Goal: Obtain resource: Download file/media

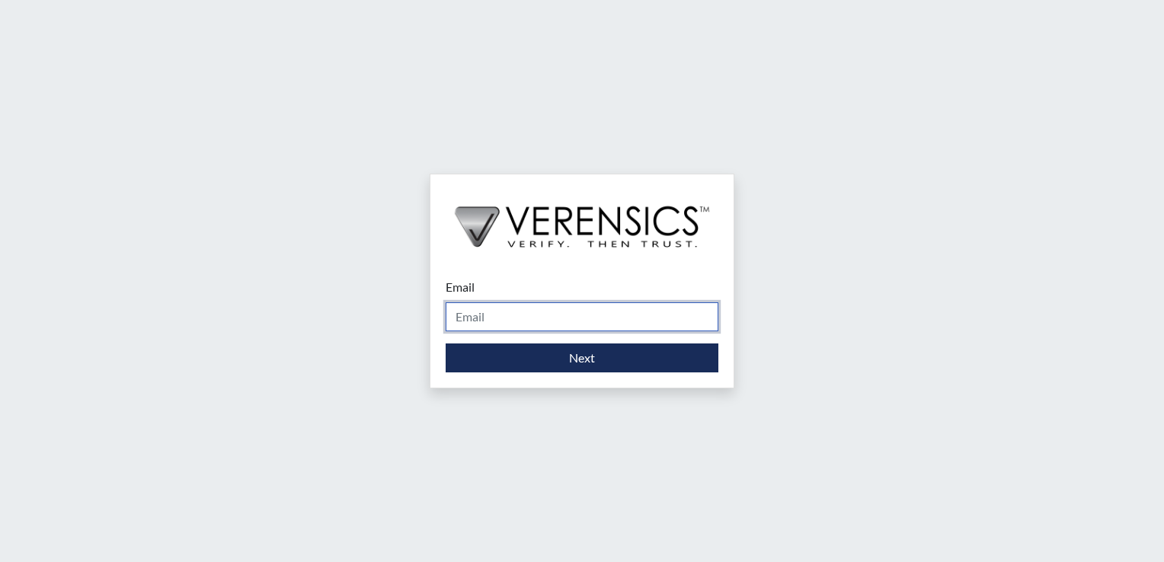
click at [564, 315] on input "Email" at bounding box center [582, 317] width 273 height 29
type input "[PERSON_NAME][EMAIL_ADDRESS][PERSON_NAME][DOMAIN_NAME]"
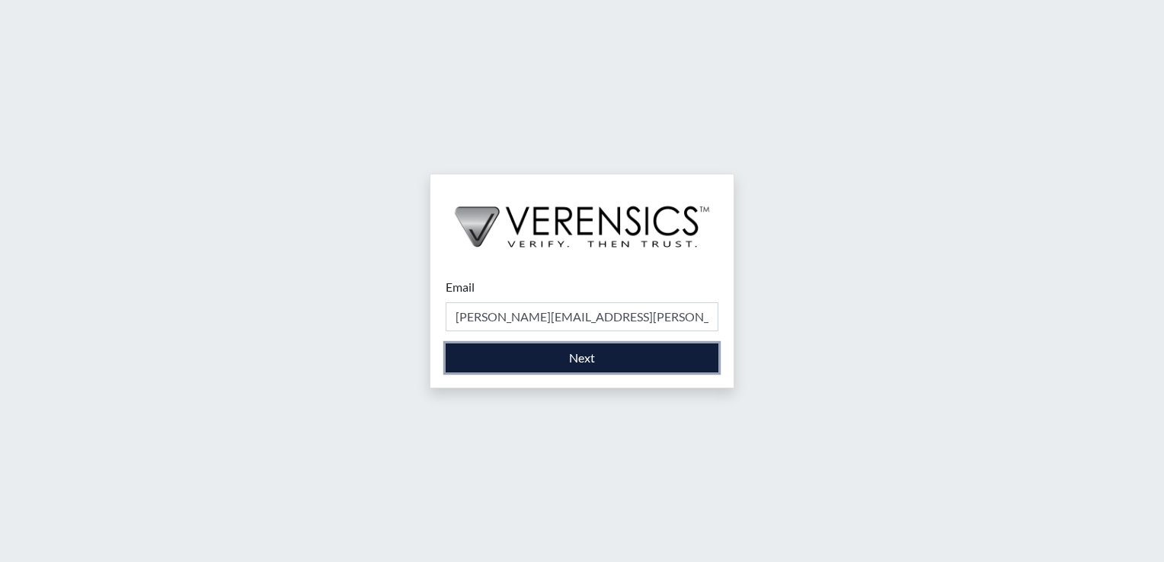
click at [555, 352] on button "Next" at bounding box center [582, 358] width 273 height 29
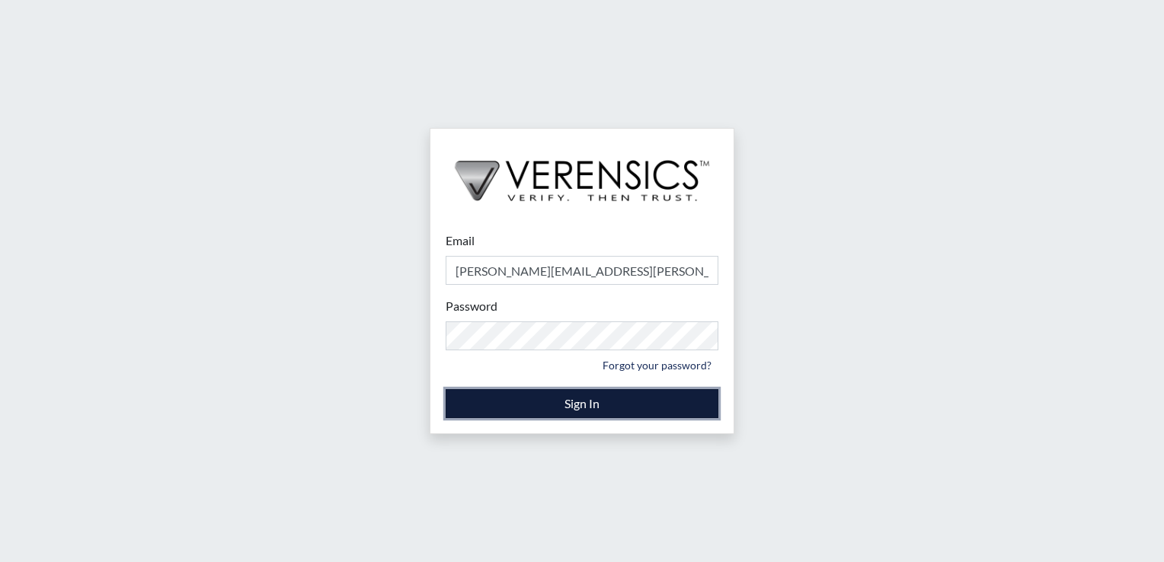
click at [530, 395] on button "Sign In" at bounding box center [582, 403] width 273 height 29
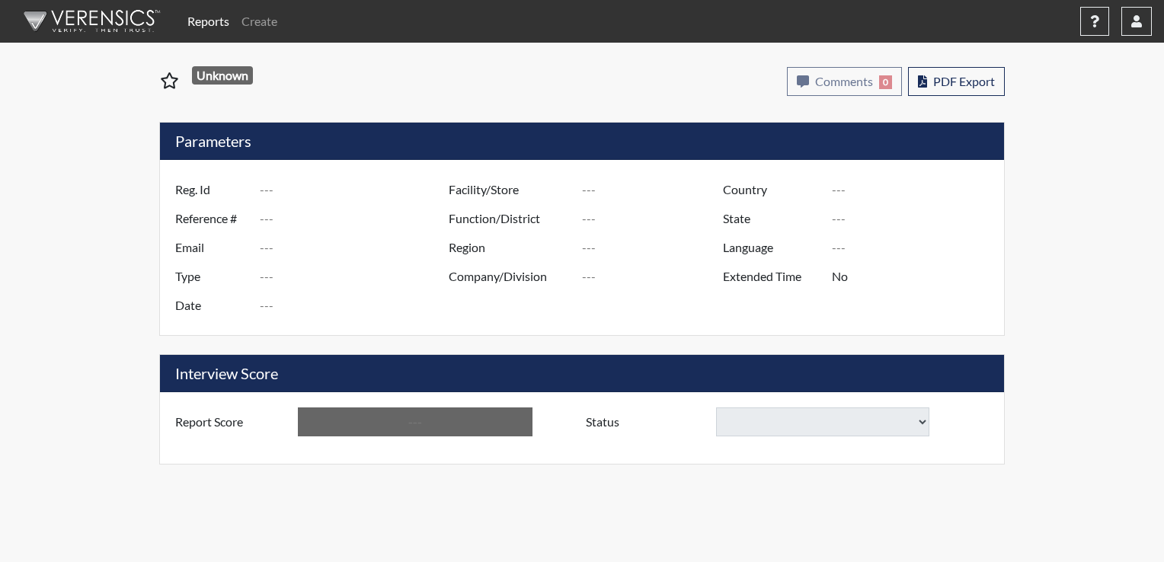
type input "Black 2"
type input "51535"
type input "[EMAIL_ADDRESS][DOMAIN_NAME]"
type input "Corrections Pre-Employment"
type input "[DATE]"
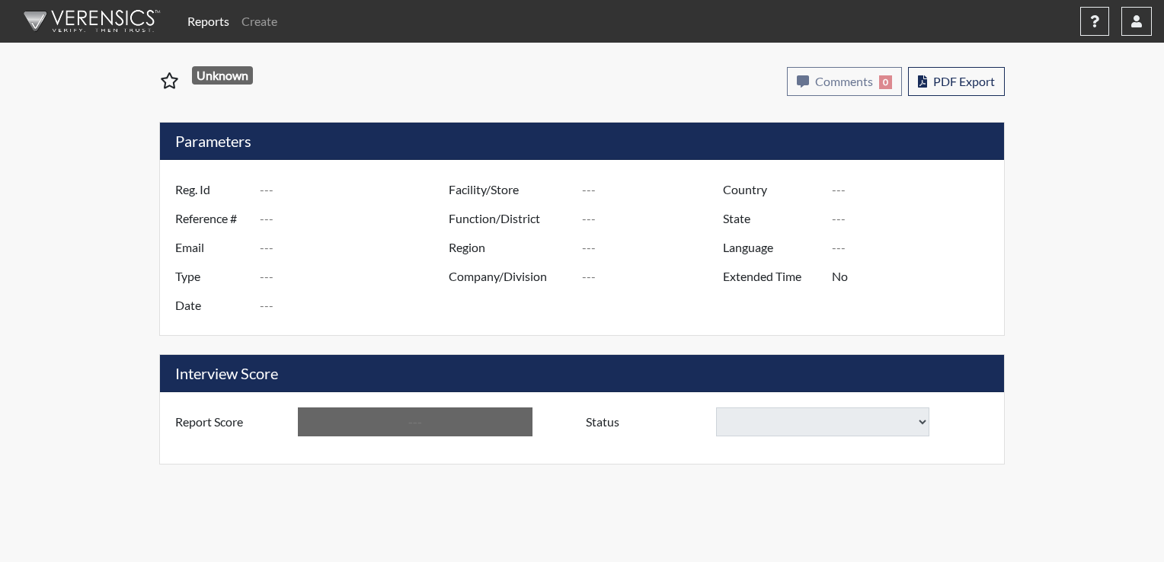
type input "Pathways/[GEOGRAPHIC_DATA]"
type input "[GEOGRAPHIC_DATA]"
type input "[US_STATE]"
type input "English"
type input "Yes"
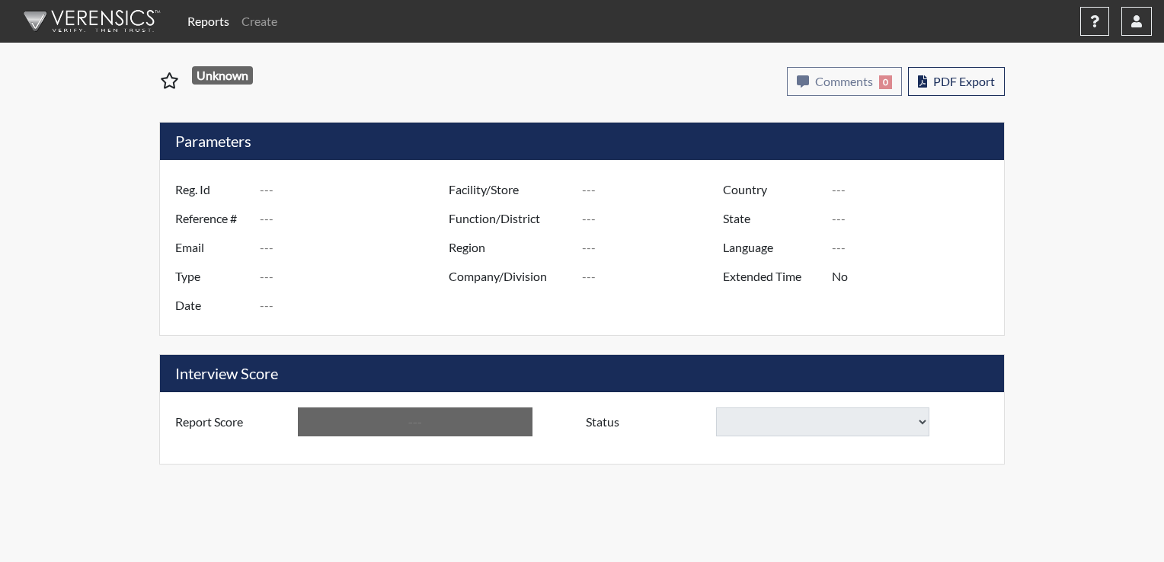
type input "Above Conditions"
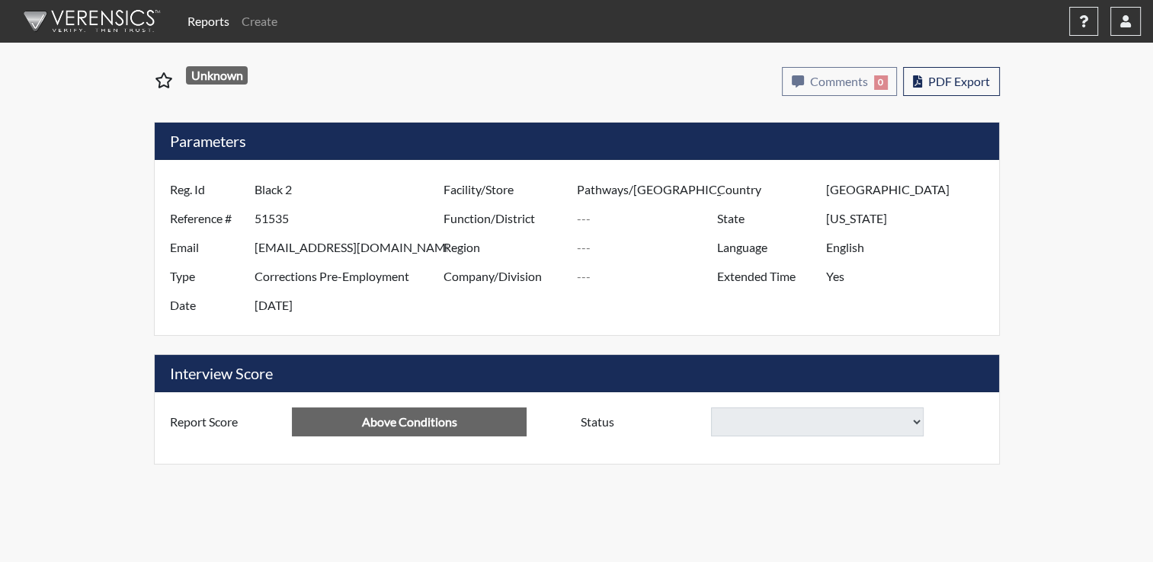
select select
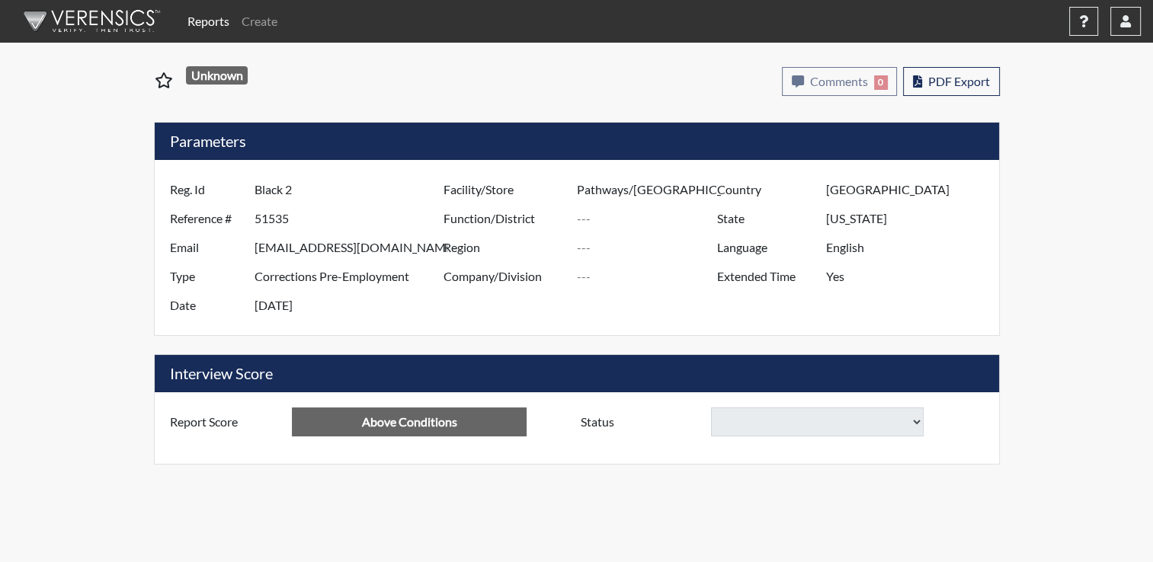
select select
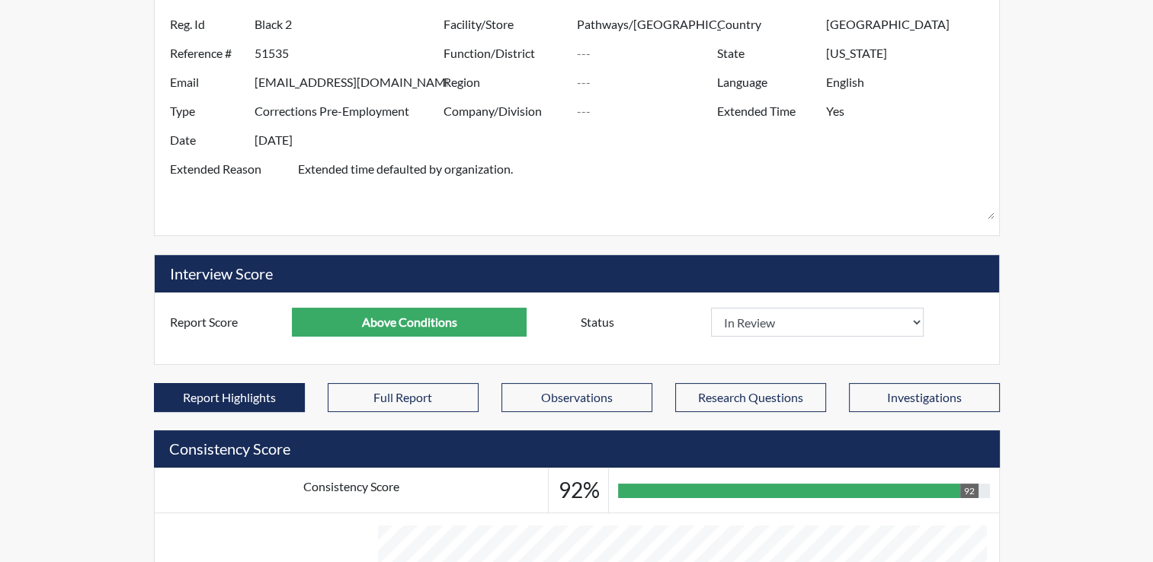
scroll to position [229, 0]
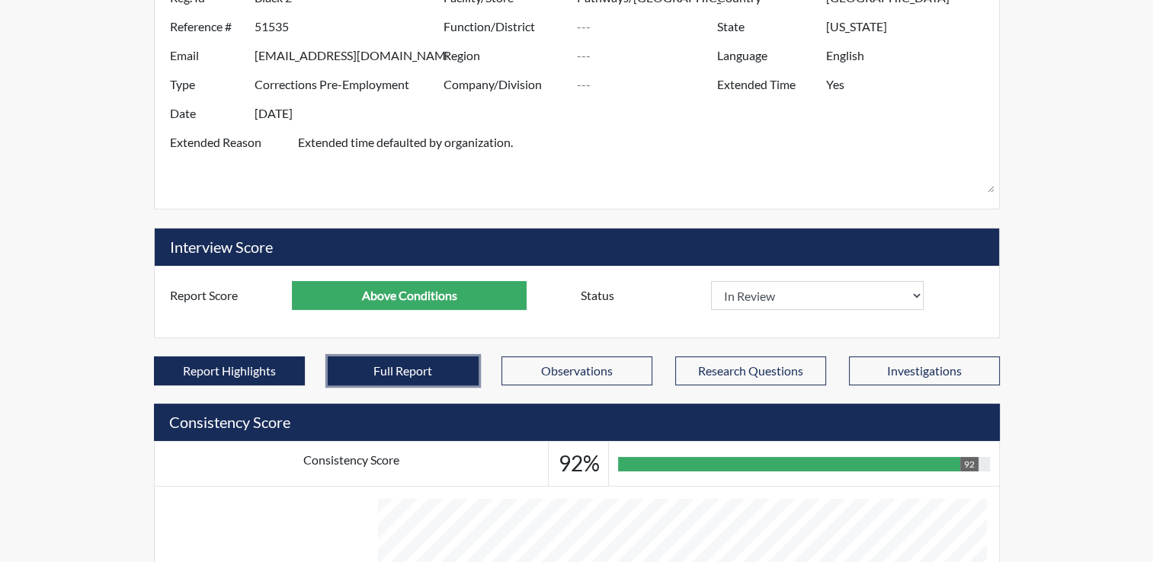
click at [369, 357] on button "Full Report" at bounding box center [403, 371] width 151 height 29
select select
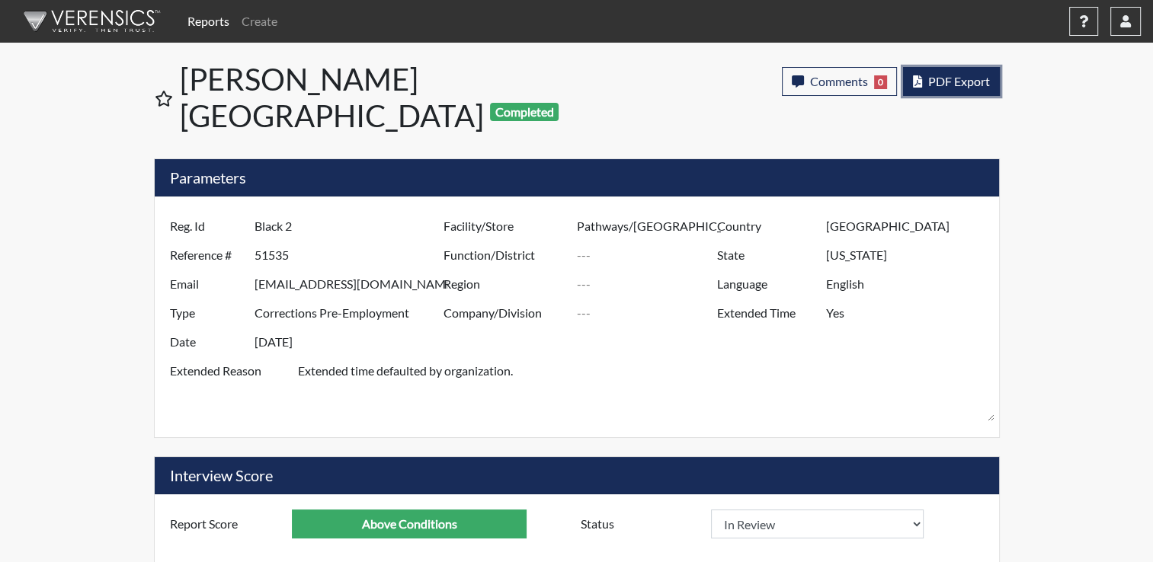
click at [956, 83] on span "PDF Export" at bounding box center [959, 81] width 62 height 14
click at [956, 81] on span "PDF Export" at bounding box center [959, 81] width 62 height 14
click at [972, 81] on span "PDF Export" at bounding box center [959, 81] width 62 height 14
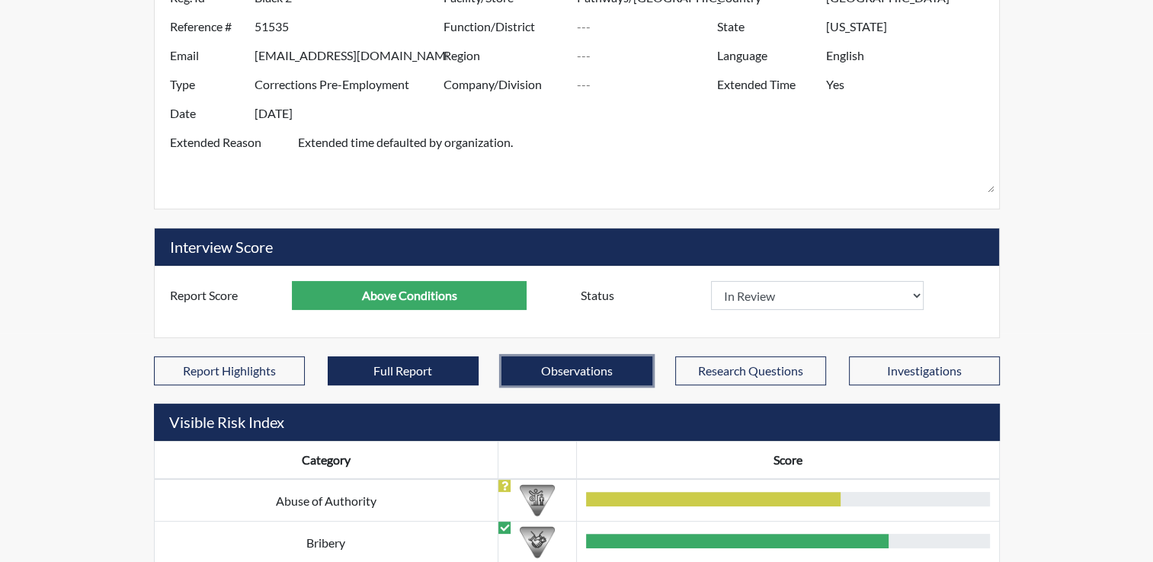
click at [565, 357] on button "Observations" at bounding box center [576, 371] width 151 height 29
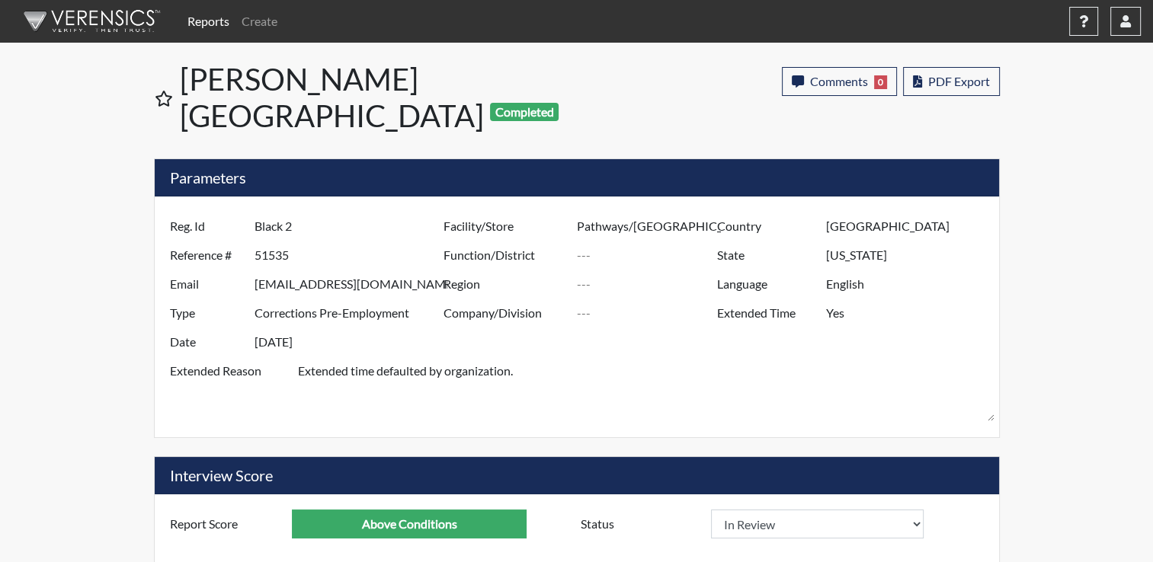
scroll to position [210, 0]
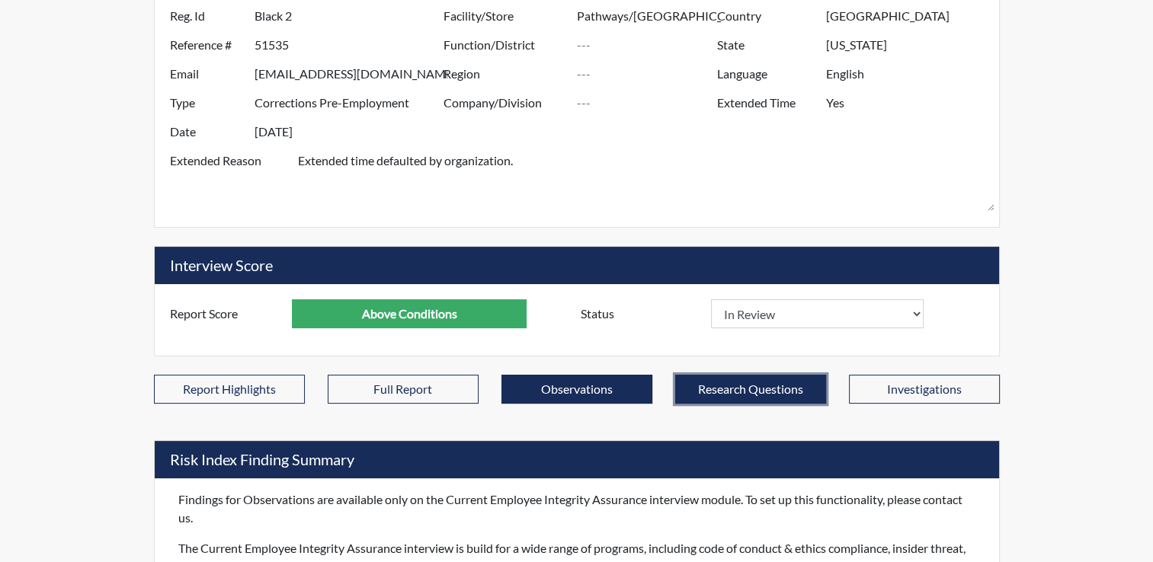
click at [752, 375] on button "Research Questions" at bounding box center [750, 389] width 151 height 29
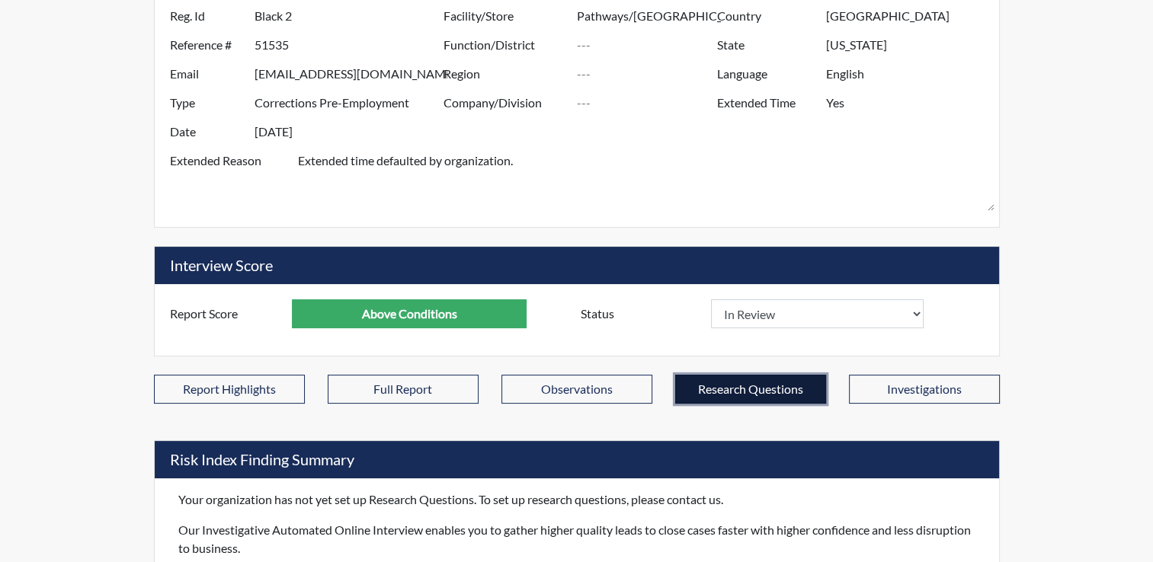
scroll to position [192, 0]
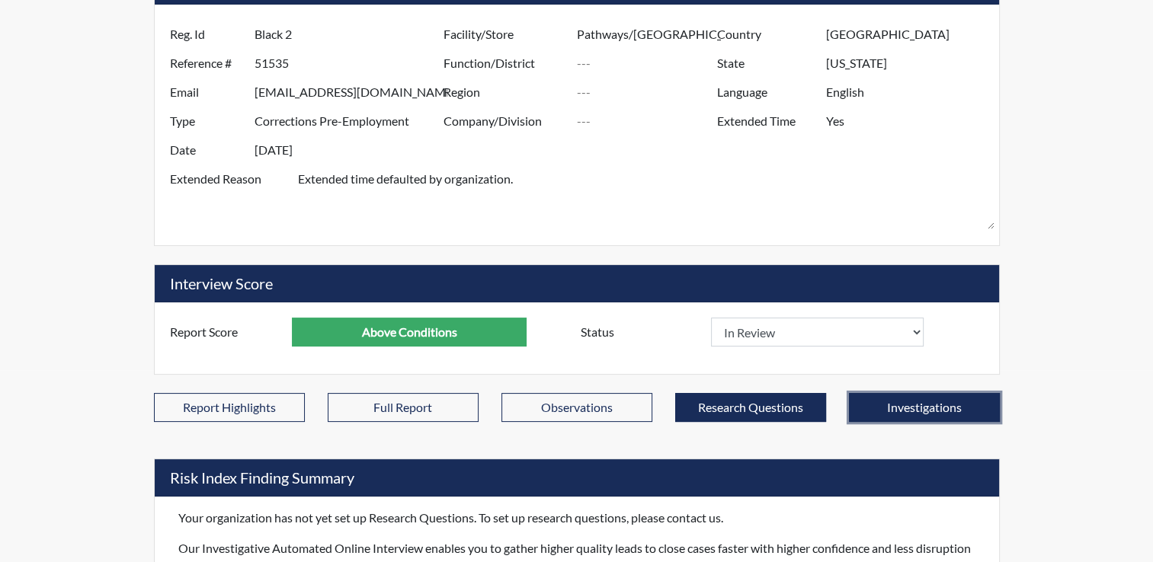
click at [953, 393] on button "Investigations" at bounding box center [924, 407] width 151 height 29
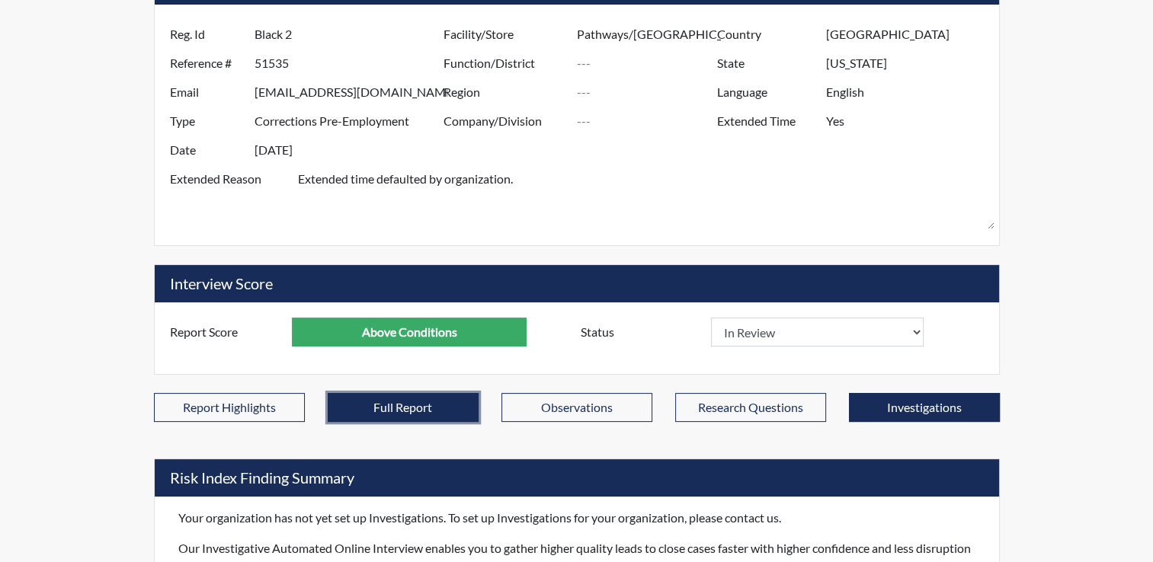
click at [433, 393] on button "Full Report" at bounding box center [403, 407] width 151 height 29
select select
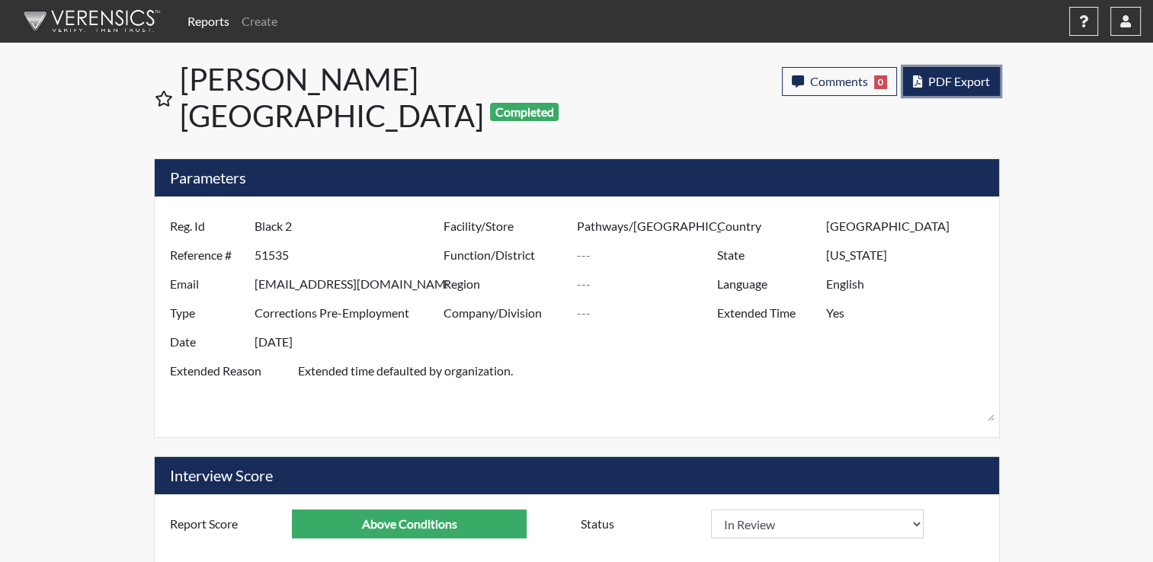
click at [949, 85] on span "PDF Export" at bounding box center [959, 81] width 62 height 14
click at [223, 24] on link "Reports" at bounding box center [208, 21] width 54 height 30
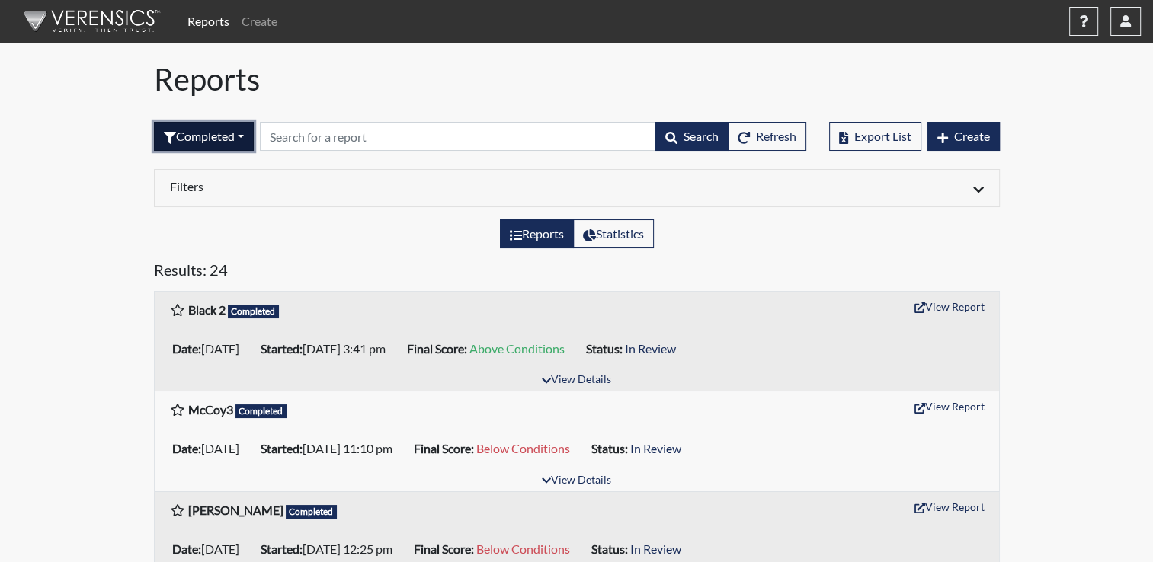
click at [249, 140] on button "Completed" at bounding box center [204, 136] width 100 height 29
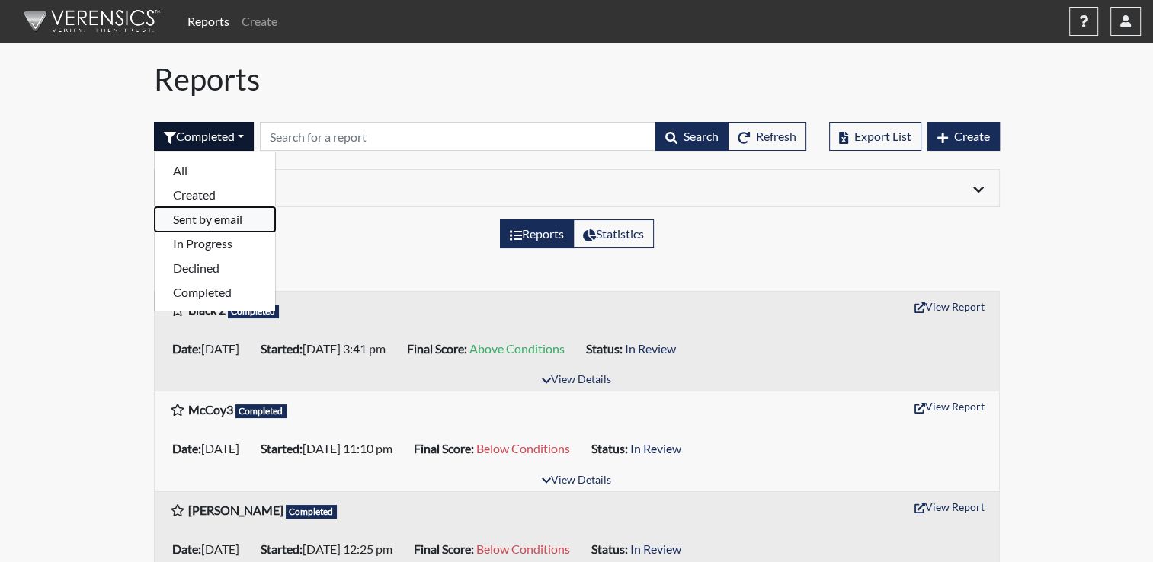
click at [217, 215] on button "Sent by email" at bounding box center [215, 219] width 120 height 24
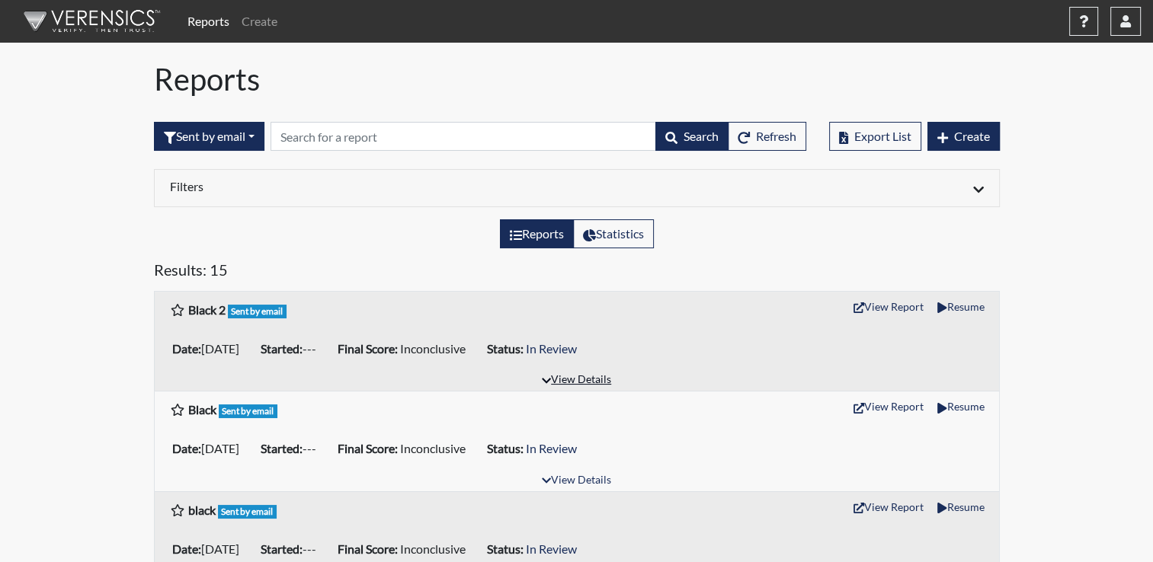
click at [574, 378] on button "View Details" at bounding box center [576, 380] width 83 height 21
